Goal: Find specific page/section: Find specific page/section

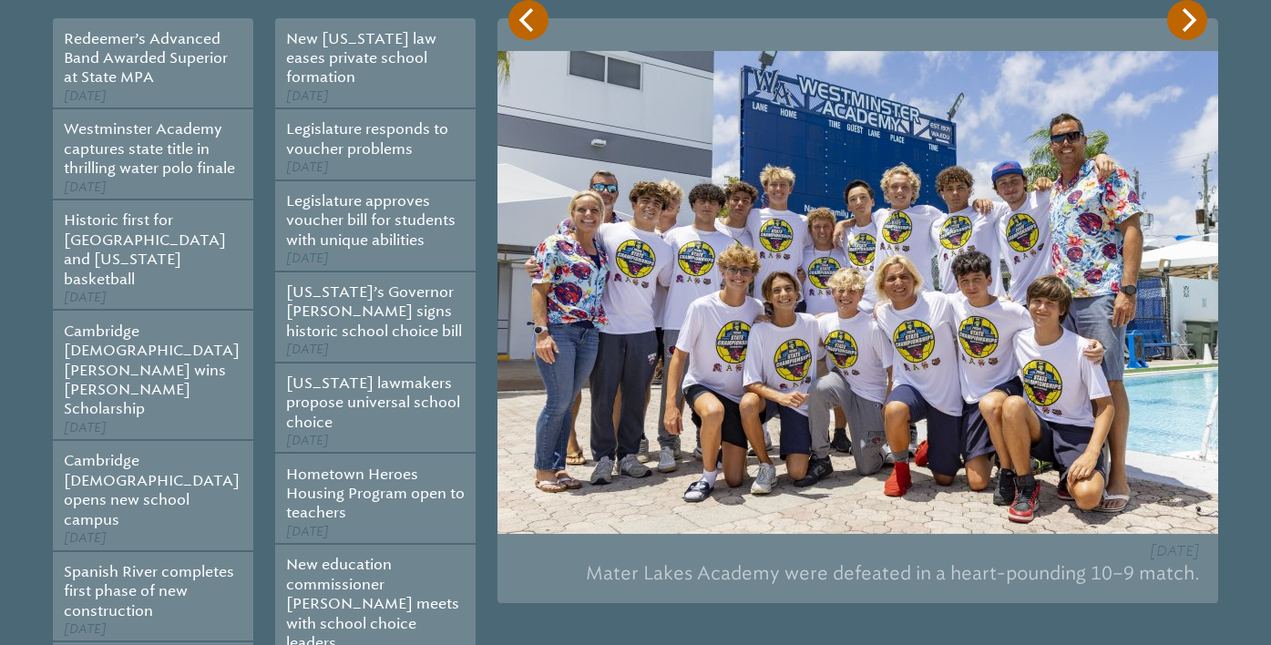
scroll to position [464, 0]
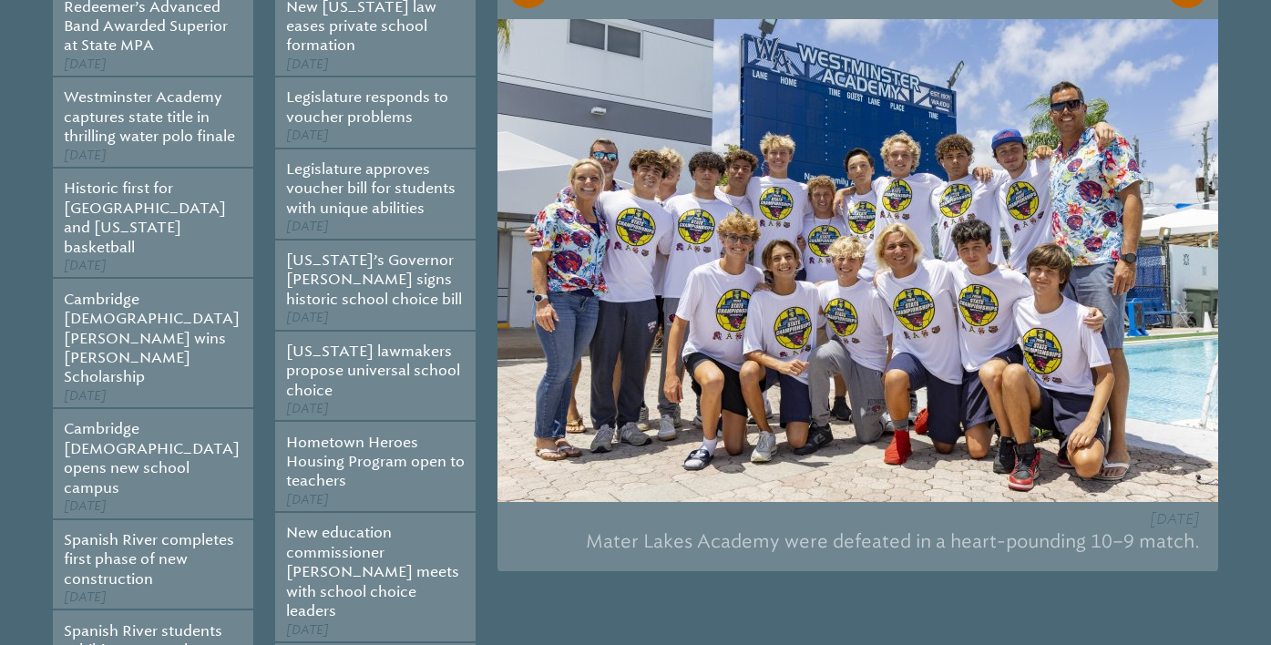
type input "**********"
click at [714, 556] on p "Mater Lakes Academy were defeated in a heart-pounding 10–9 match." at bounding box center [858, 541] width 684 height 39
click at [763, 347] on img at bounding box center [858, 260] width 721 height 483
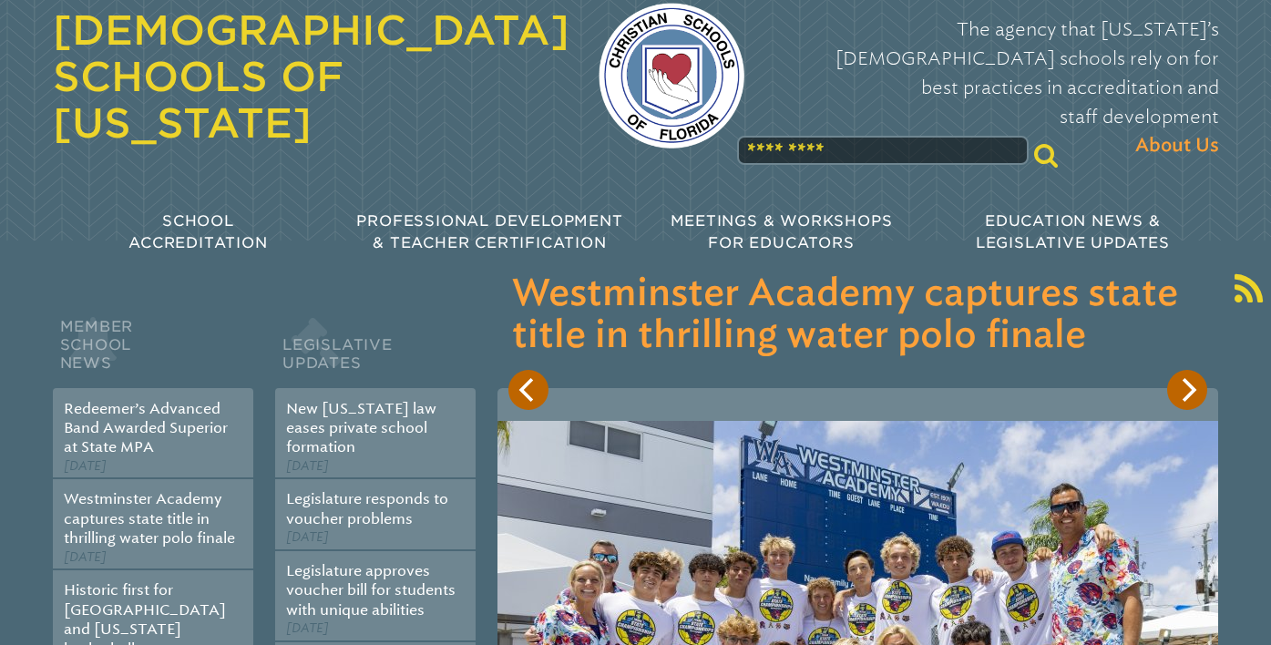
scroll to position [0, 0]
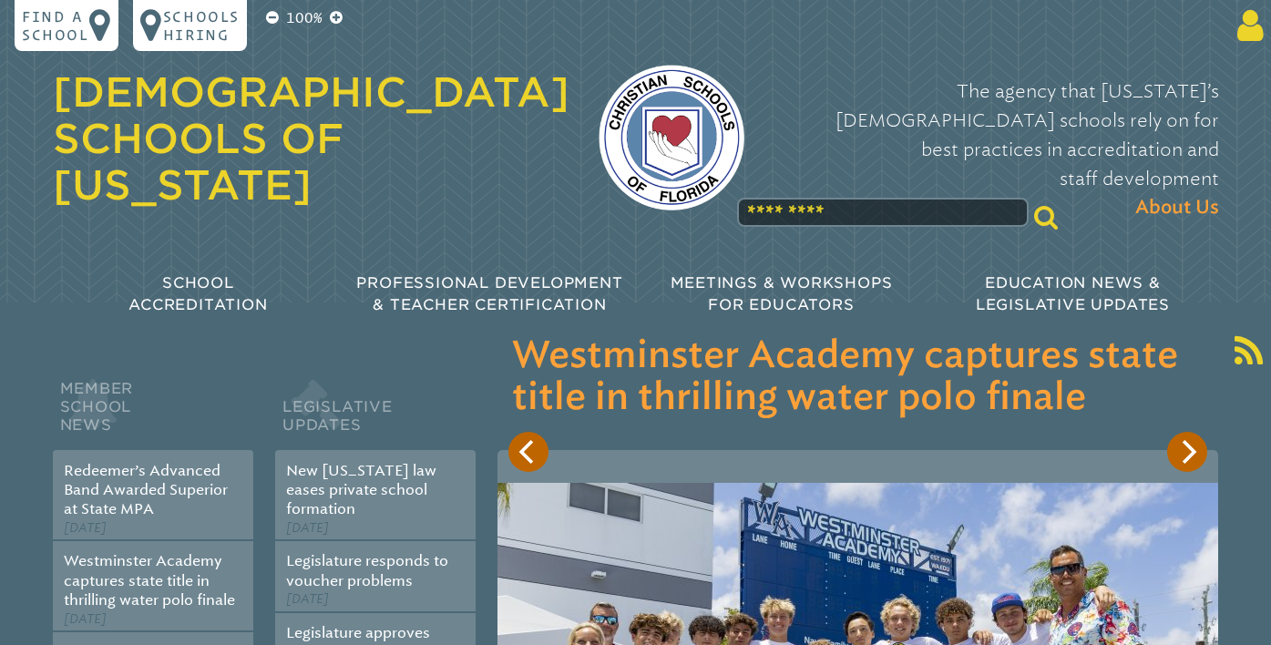
click at [1267, 28] on p at bounding box center [1121, 25] width 299 height 36
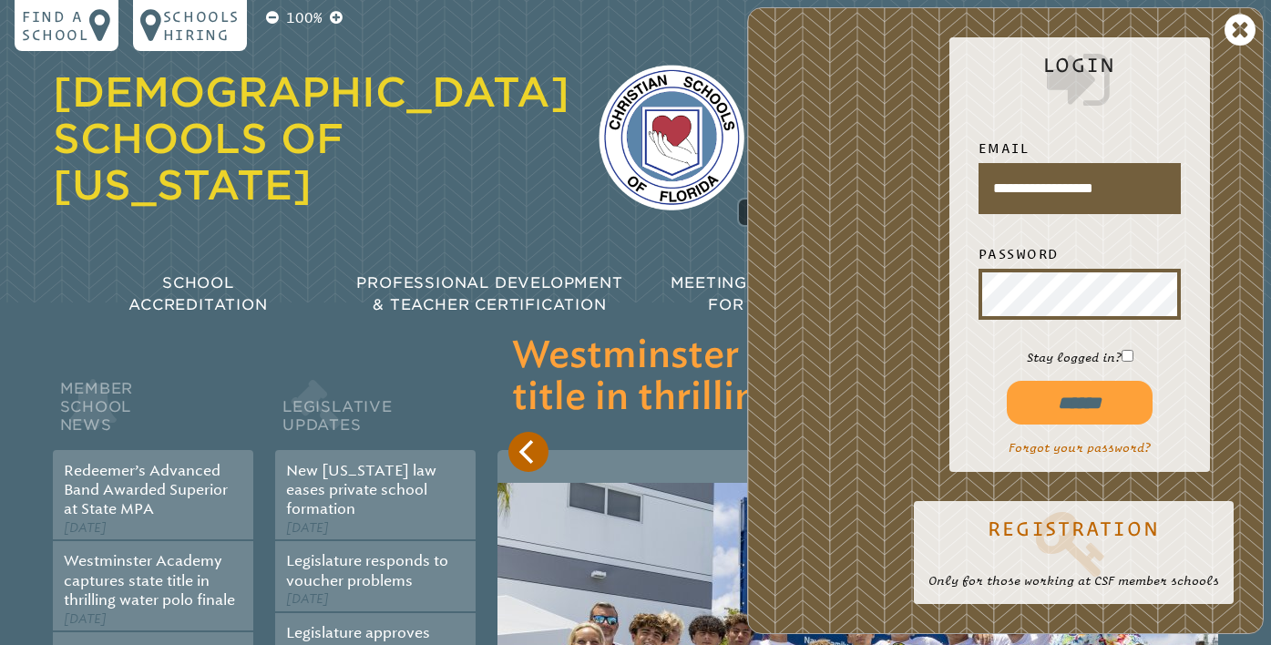
click at [1089, 396] on input "******" at bounding box center [1080, 403] width 146 height 44
type input "**********"
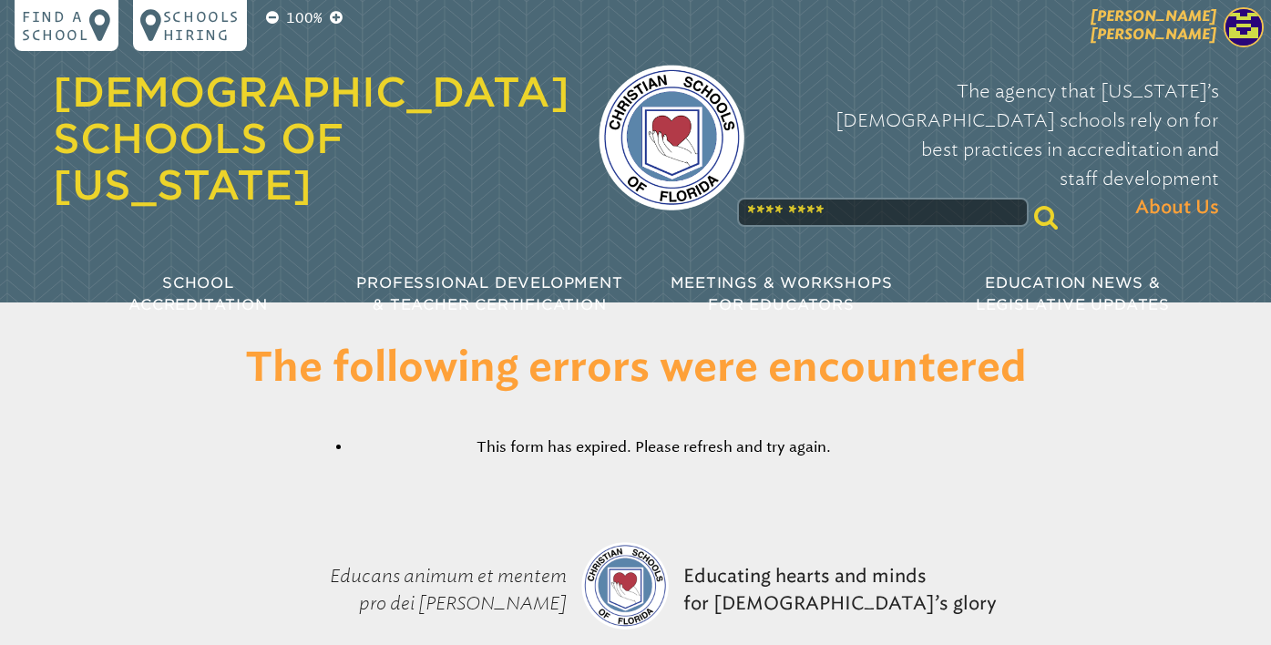
click at [1226, 34] on img at bounding box center [1244, 27] width 40 height 40
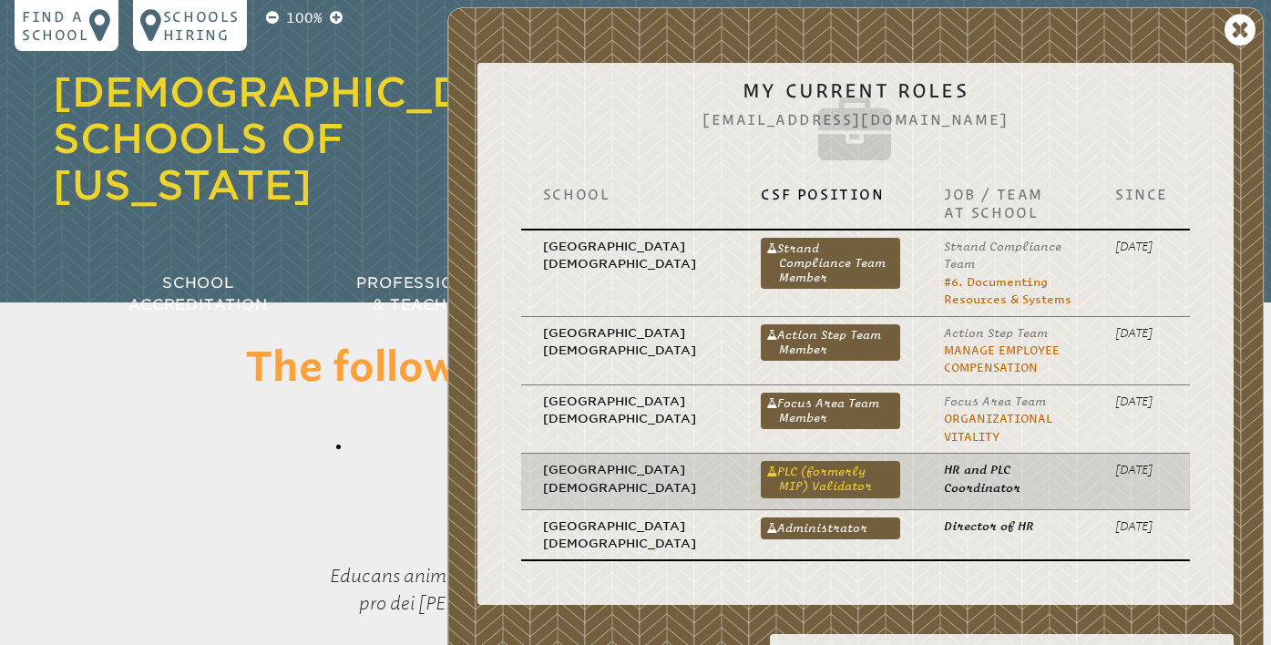
click at [761, 467] on link "PLC (formerly MIP) Validator" at bounding box center [830, 479] width 139 height 36
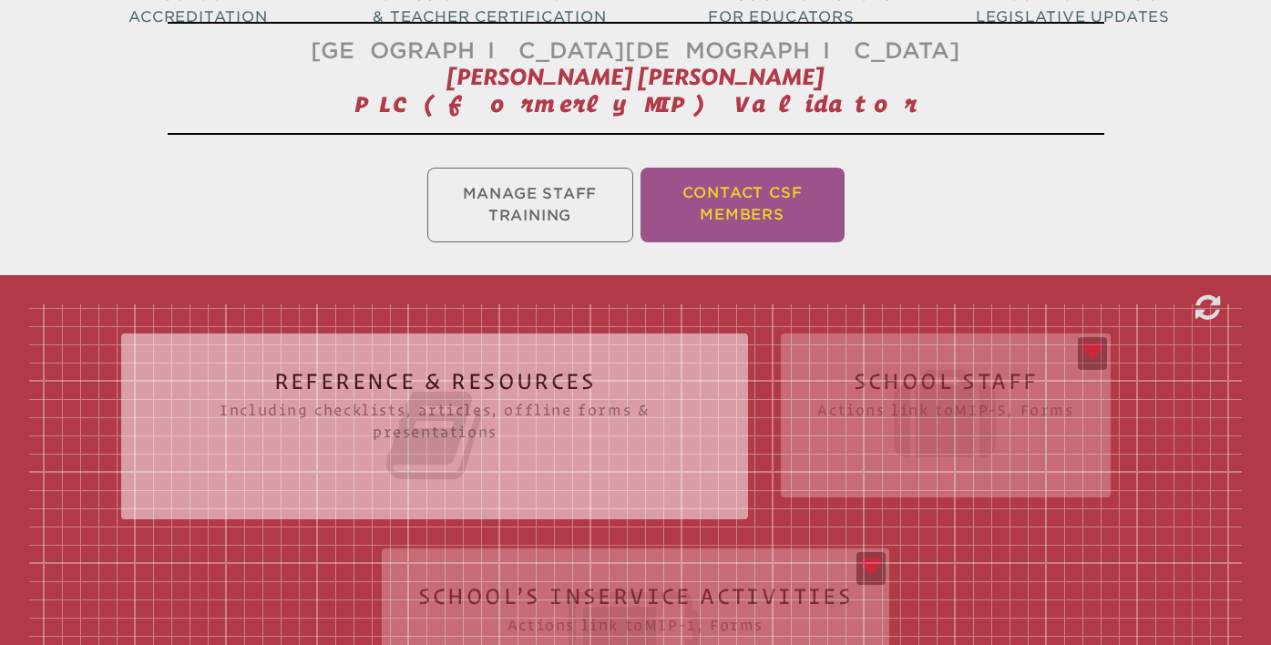
scroll to position [380, 0]
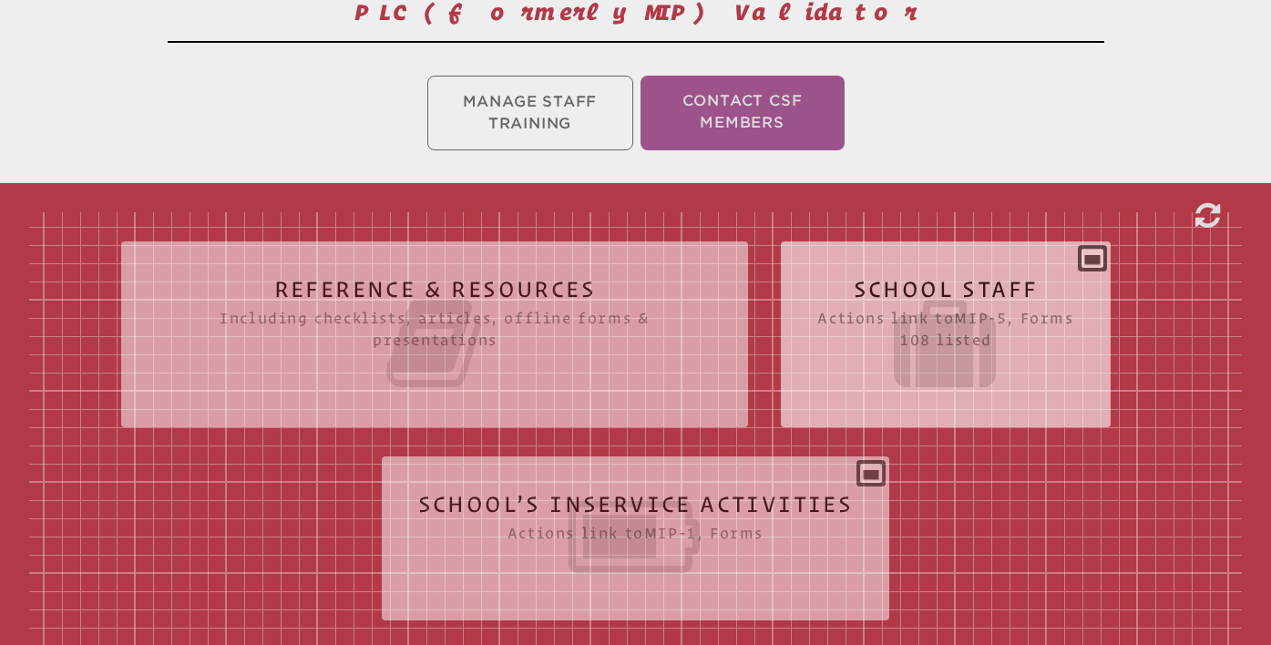
click at [914, 284] on h2 "School Staff Actions link to mip-5 , Forms 108 listed" at bounding box center [946, 336] width 256 height 117
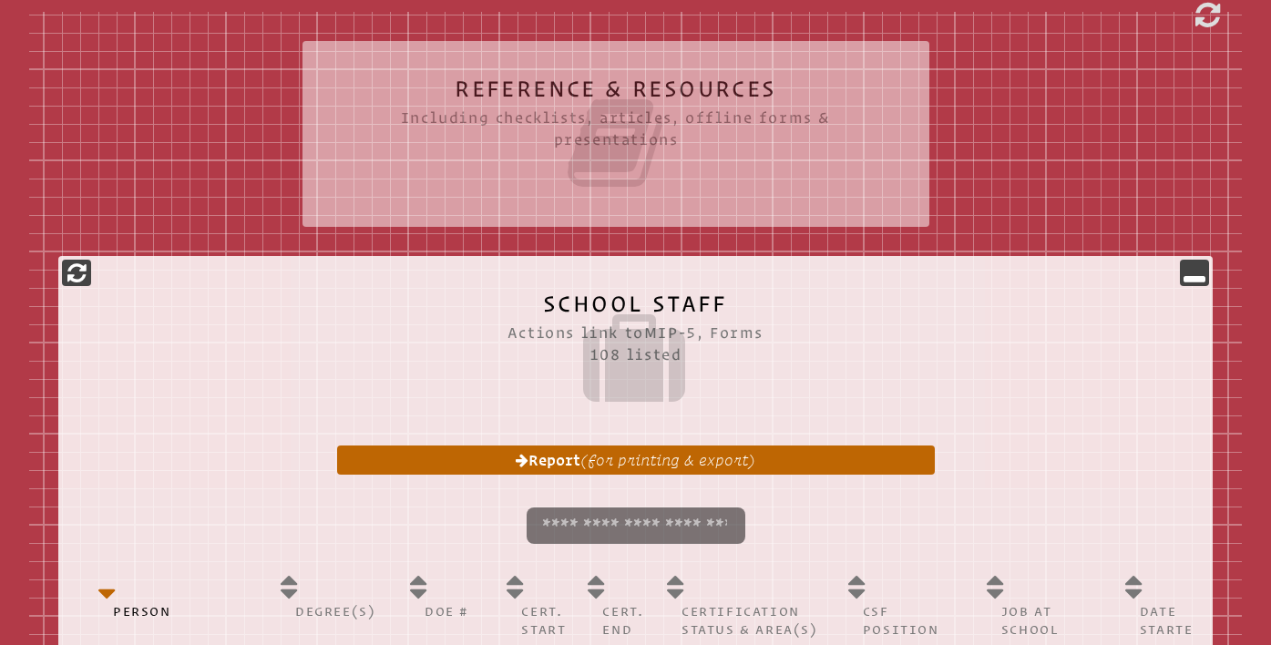
scroll to position [581, 0]
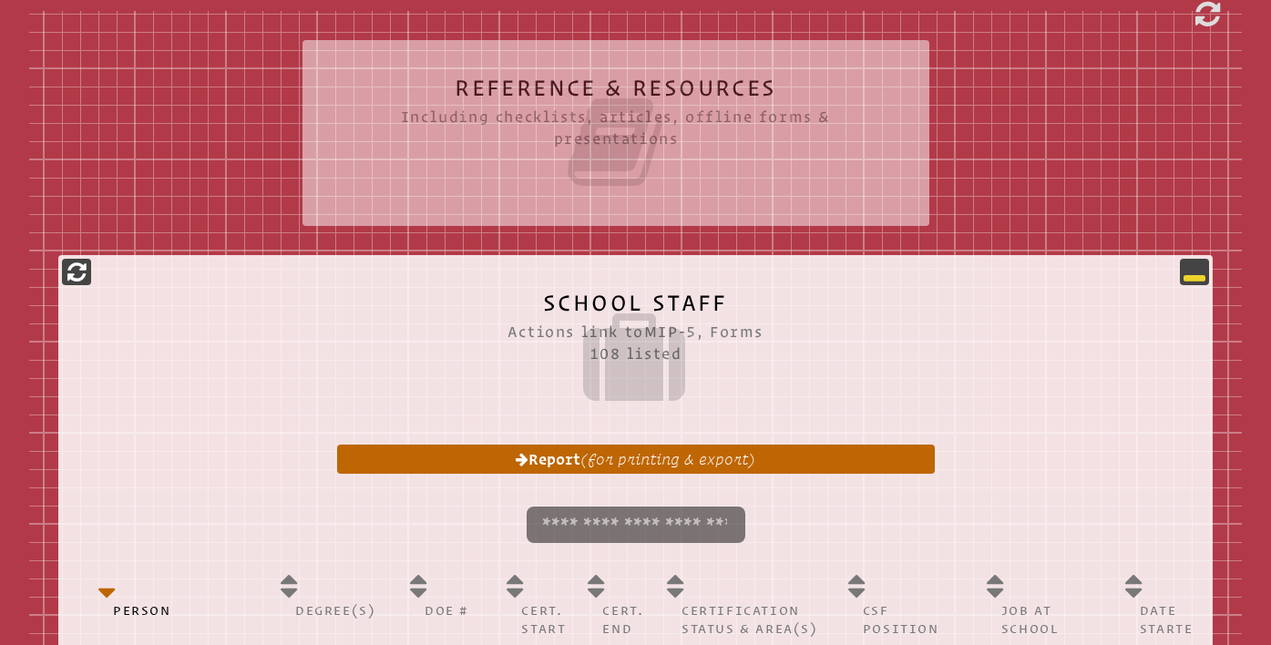
click at [1195, 265] on icon at bounding box center [1195, 272] width 22 height 22
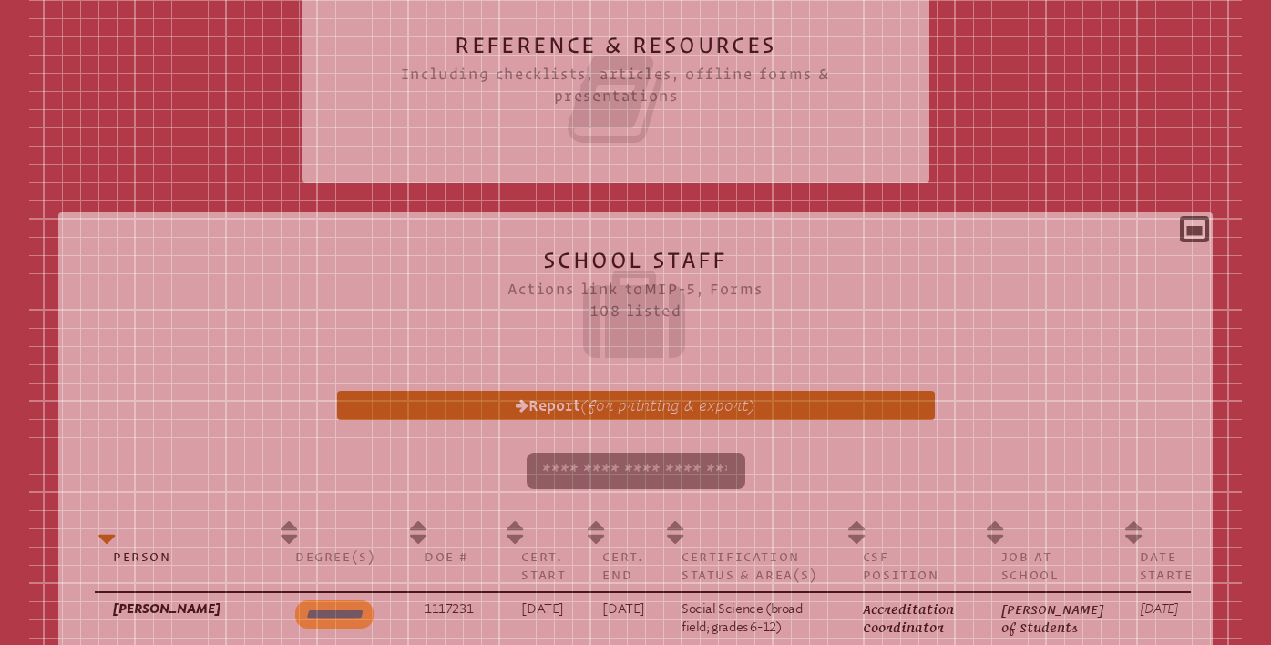
scroll to position [632, 0]
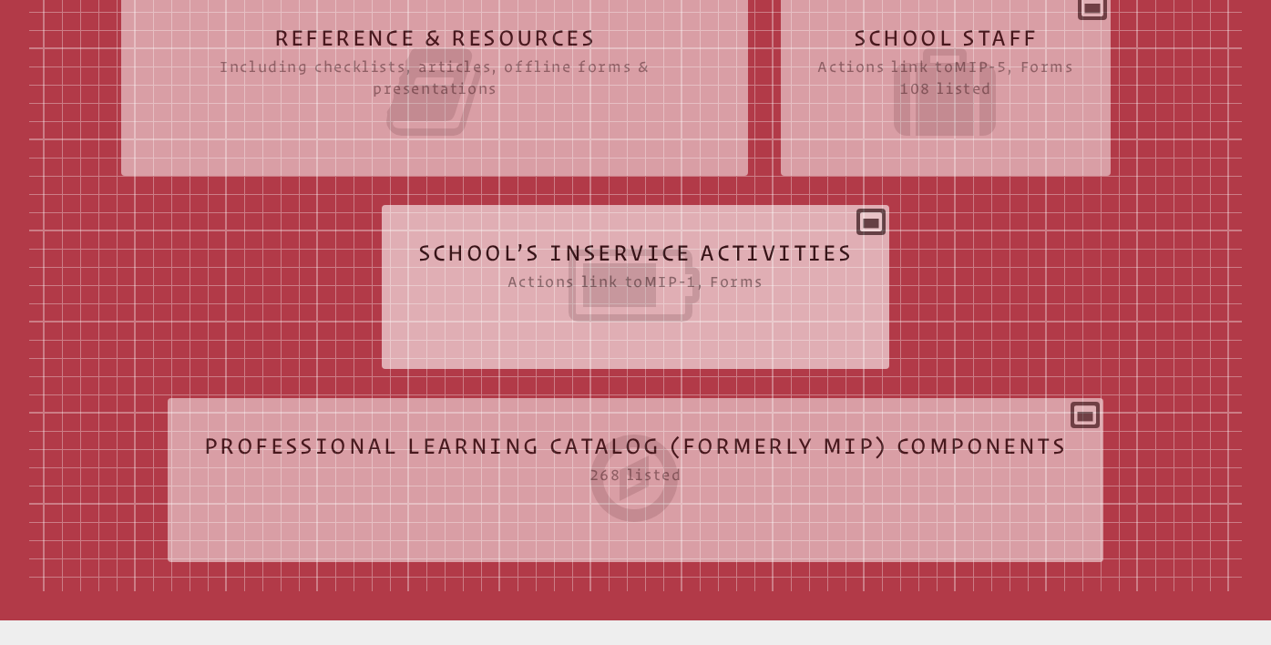
click at [742, 299] on icon at bounding box center [636, 285] width 436 height 102
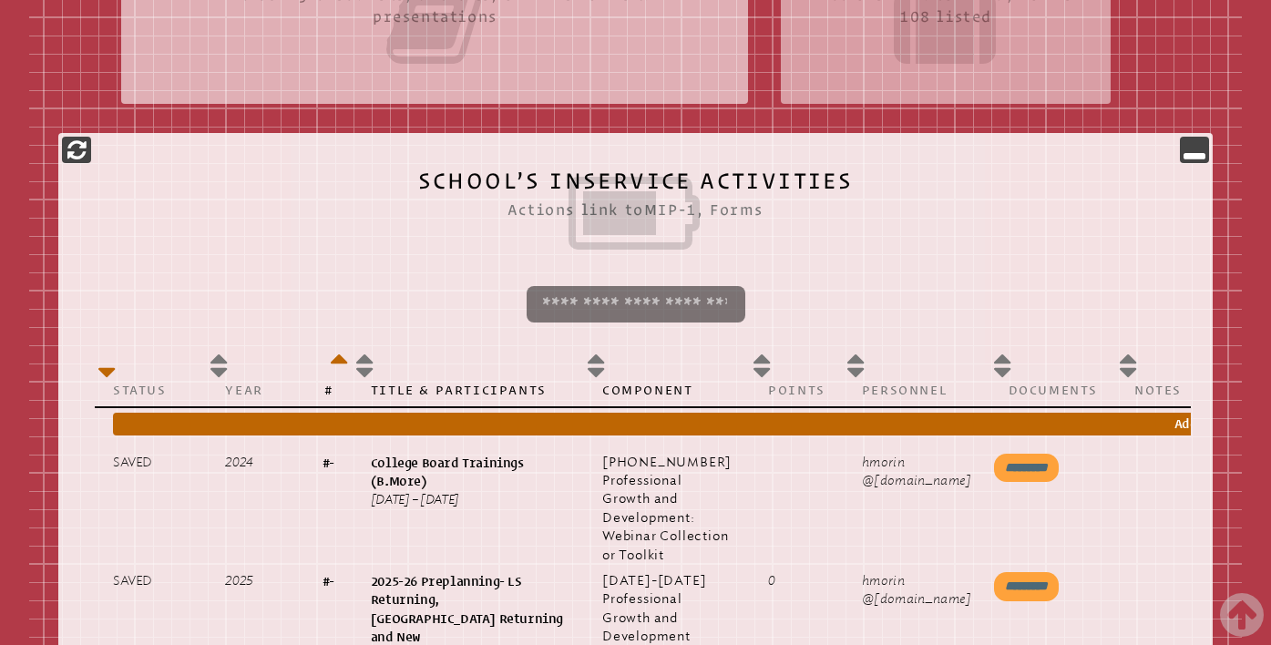
scroll to position [702, 0]
